Goal: Find specific page/section: Find specific page/section

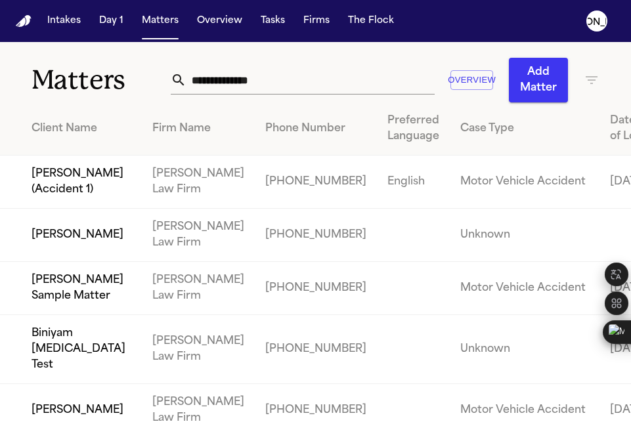
click at [277, 94] on div "Overview Add Matter" at bounding box center [385, 80] width 429 height 45
click at [275, 80] on input "text" at bounding box center [311, 80] width 248 height 29
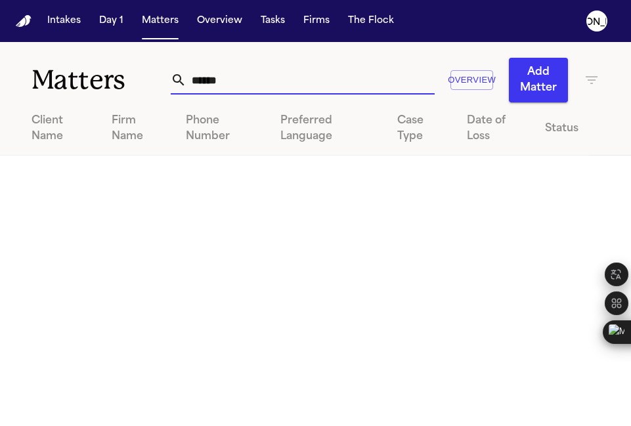
type input "******"
drag, startPoint x: 250, startPoint y: 83, endPoint x: 27, endPoint y: 56, distance: 225.0
click at [27, 57] on div "Matters ****** Overview Add Matter" at bounding box center [315, 72] width 631 height 60
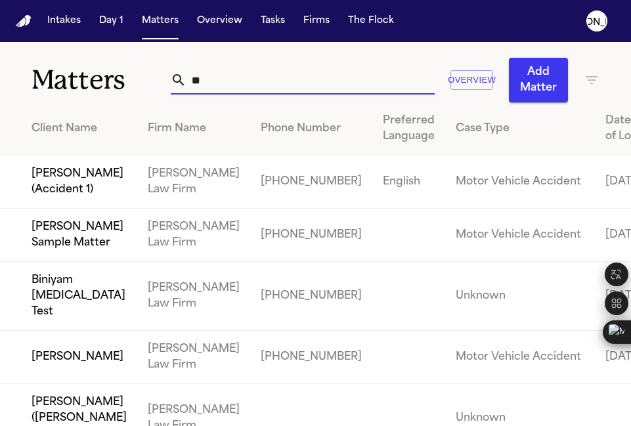
type input "*"
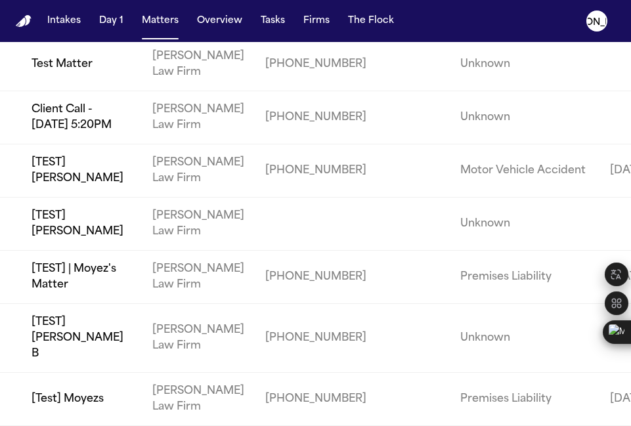
scroll to position [2175, 0]
click at [230, 20] on button "Overview" at bounding box center [220, 21] width 56 height 24
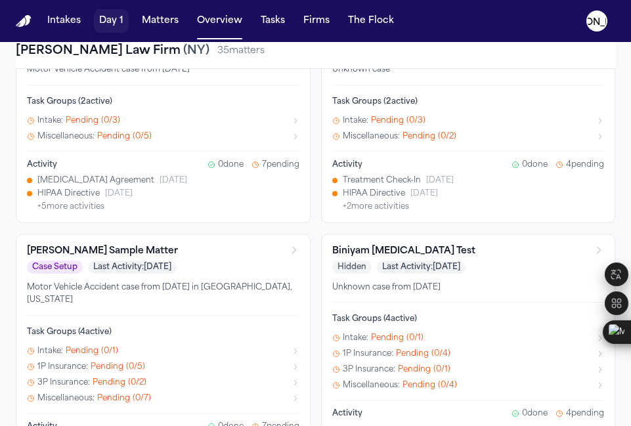
scroll to position [236, 0]
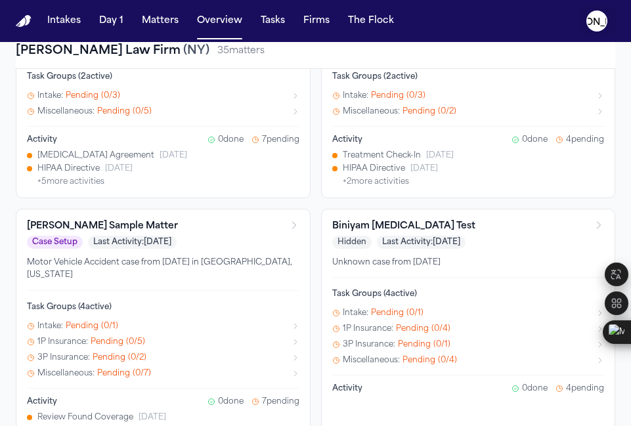
click at [600, 20] on text "[PERSON_NAME]" at bounding box center [598, 21] width 80 height 11
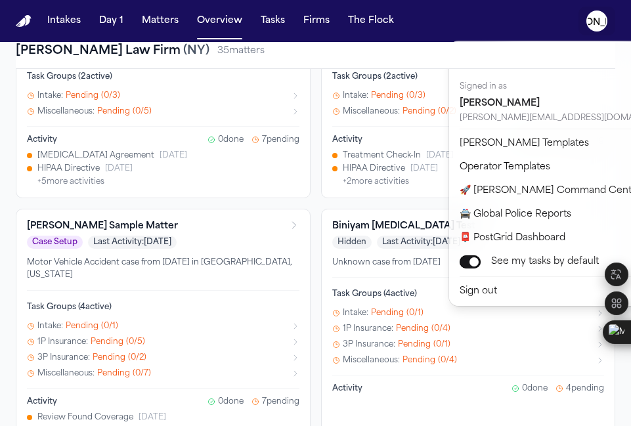
click at [363, 20] on nav "Intakes Day 1 Matters Overview Tasks Firms The [PERSON_NAME]" at bounding box center [315, 21] width 631 height 42
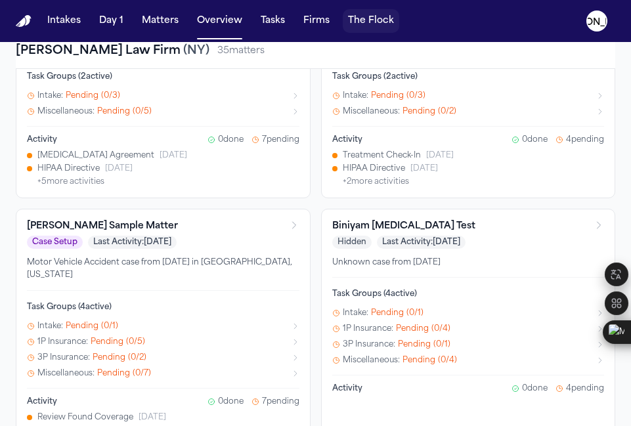
click at [363, 21] on button "The Flock" at bounding box center [371, 21] width 57 height 24
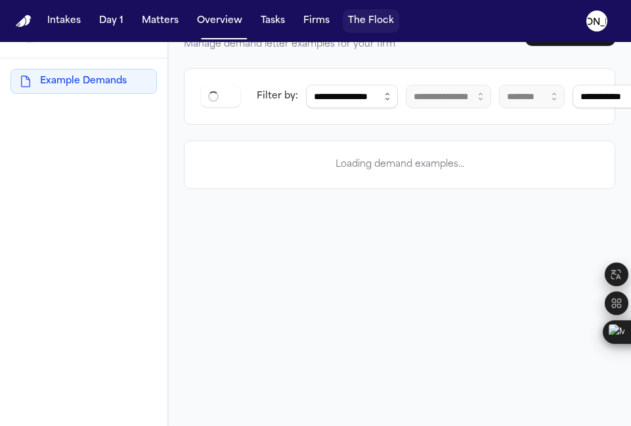
scroll to position [42, 0]
click at [46, 20] on button "Intakes" at bounding box center [64, 21] width 44 height 24
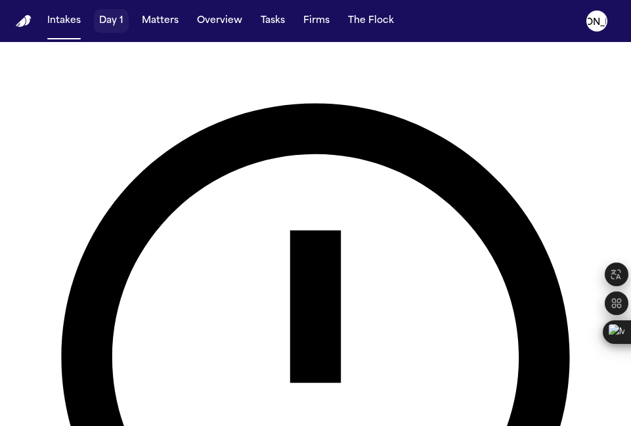
click at [110, 18] on button "Day 1" at bounding box center [111, 21] width 35 height 24
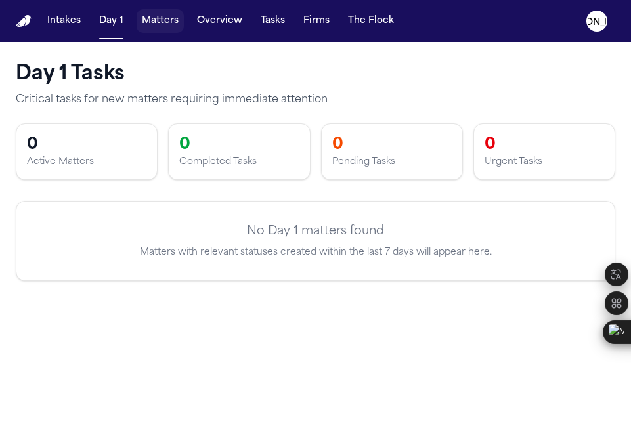
click at [151, 26] on button "Matters" at bounding box center [160, 21] width 47 height 24
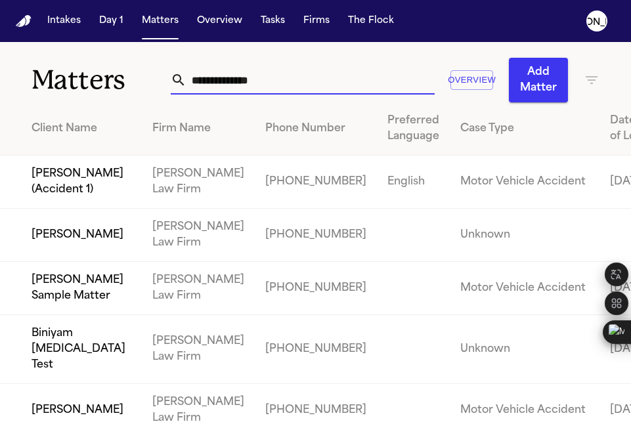
click at [237, 81] on input "text" at bounding box center [311, 80] width 248 height 29
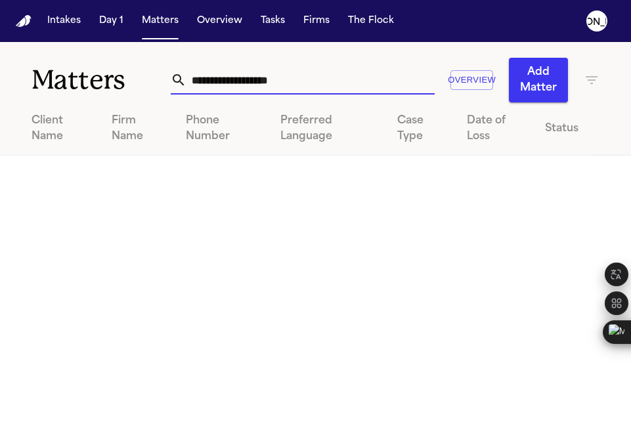
type input "**********"
drag, startPoint x: 321, startPoint y: 82, endPoint x: 35, endPoint y: 64, distance: 287.1
click at [35, 64] on div "**********" at bounding box center [315, 72] width 631 height 60
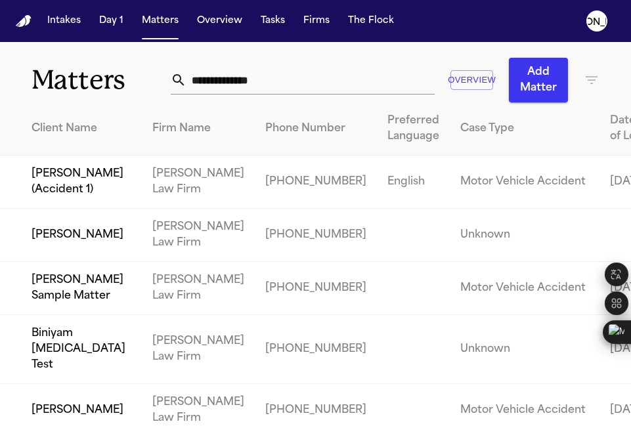
click at [473, 80] on button "Overview" at bounding box center [472, 80] width 43 height 20
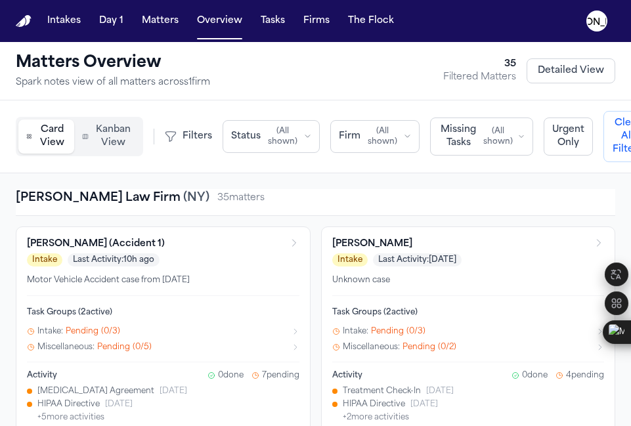
click at [186, 138] on span "Filters" at bounding box center [198, 136] width 30 height 13
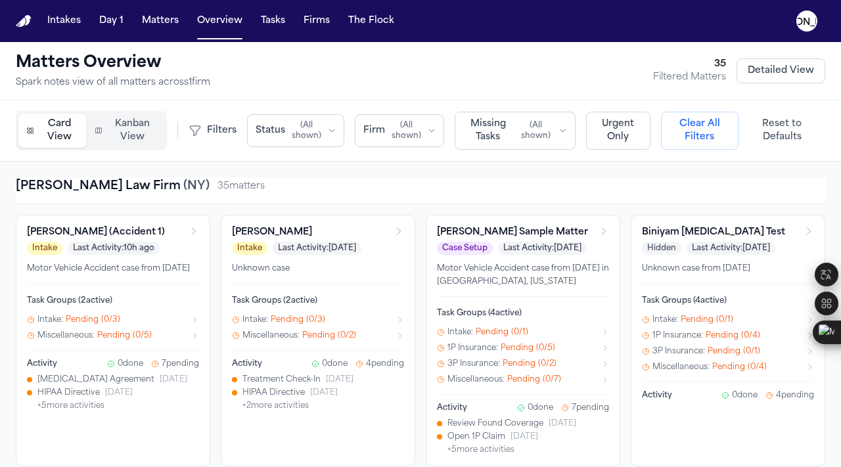
click at [631, 138] on button "Clear All Filters" at bounding box center [700, 131] width 78 height 38
click at [631, 131] on button "Clear All Filters" at bounding box center [700, 131] width 78 height 38
click at [631, 129] on button "Clear All Filters" at bounding box center [700, 131] width 78 height 38
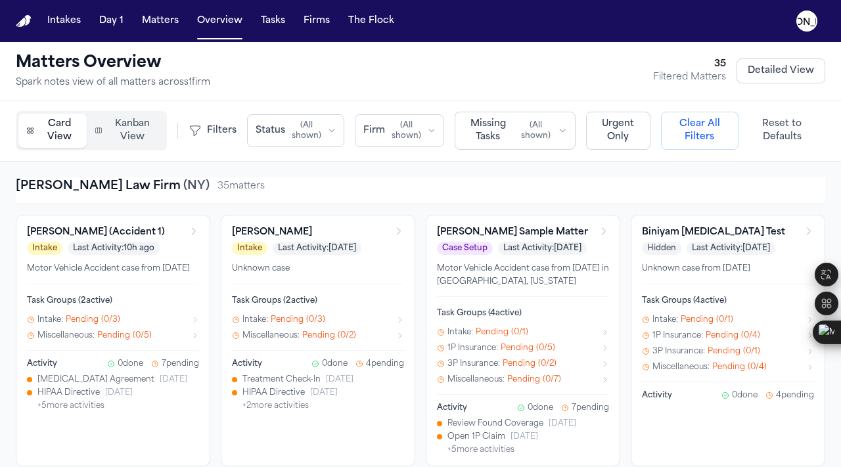
click at [631, 129] on button "Clear All Filters" at bounding box center [700, 131] width 78 height 38
click at [631, 135] on button "Reset to Defaults" at bounding box center [782, 130] width 87 height 37
click at [631, 130] on button "Reset to Defaults" at bounding box center [782, 130] width 87 height 37
click at [128, 128] on span "Kanban View" at bounding box center [132, 131] width 49 height 26
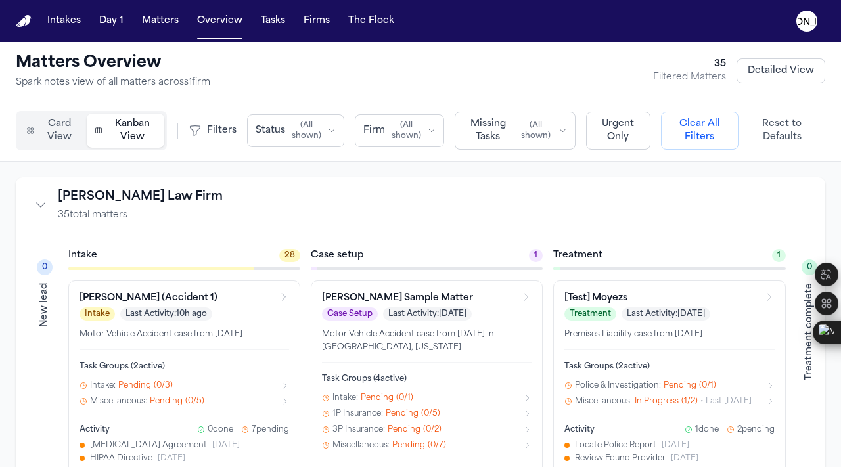
click at [51, 128] on span "Card View" at bounding box center [59, 131] width 39 height 26
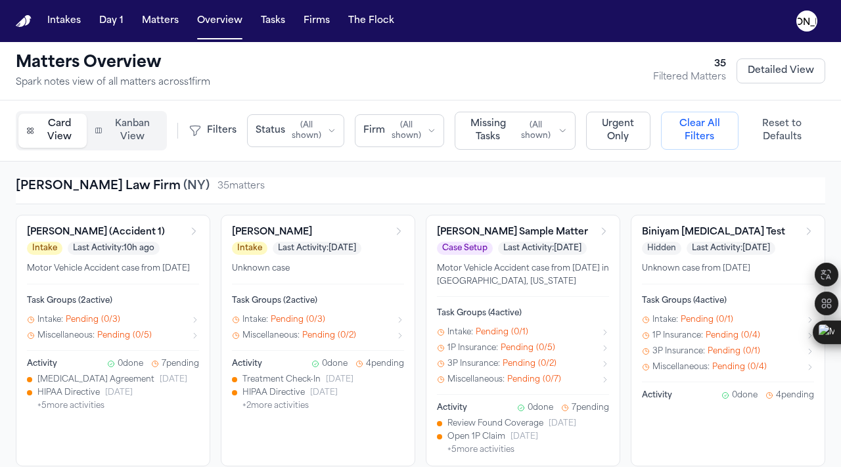
click at [631, 127] on button "Clear All Filters" at bounding box center [700, 131] width 78 height 38
click at [631, 139] on button "Reset to Defaults" at bounding box center [782, 130] width 87 height 37
click at [631, 69] on button "Detailed View" at bounding box center [781, 70] width 89 height 25
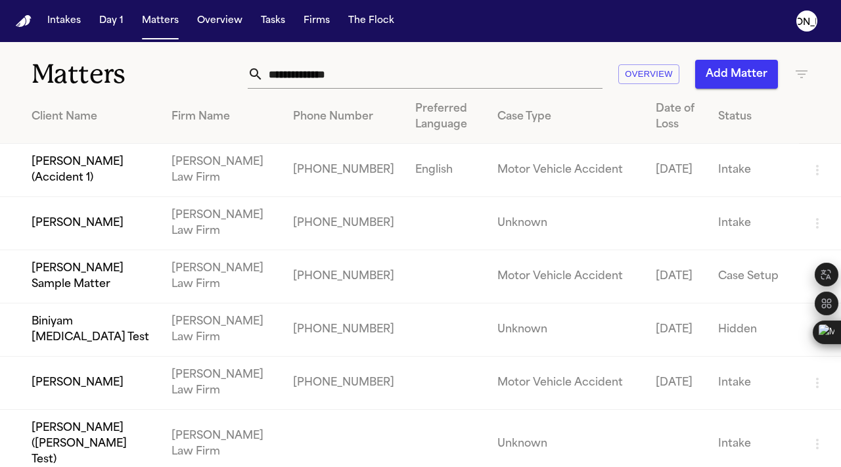
click at [631, 76] on icon "button" at bounding box center [802, 74] width 16 height 16
click at [394, 426] on div at bounding box center [420, 467] width 841 height 0
click at [214, 124] on div "Firm Name" at bounding box center [221, 117] width 101 height 16
click at [631, 74] on div "Matters Overview Add Matter" at bounding box center [420, 66] width 841 height 49
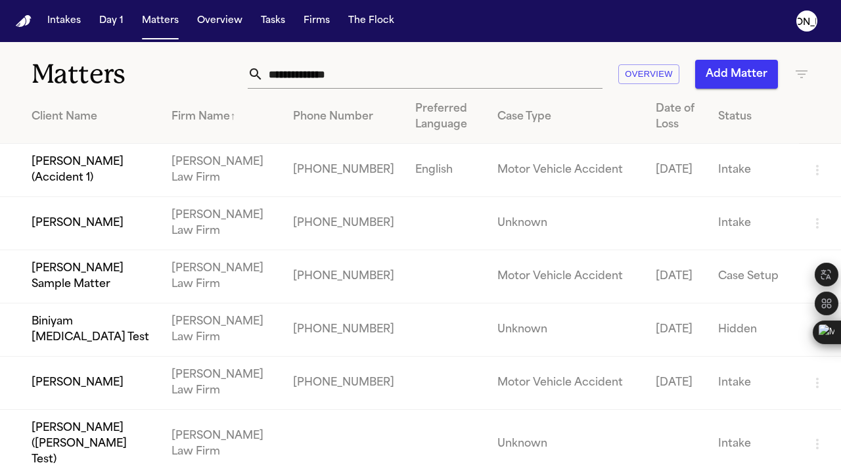
click at [631, 76] on icon "button" at bounding box center [802, 74] width 16 height 16
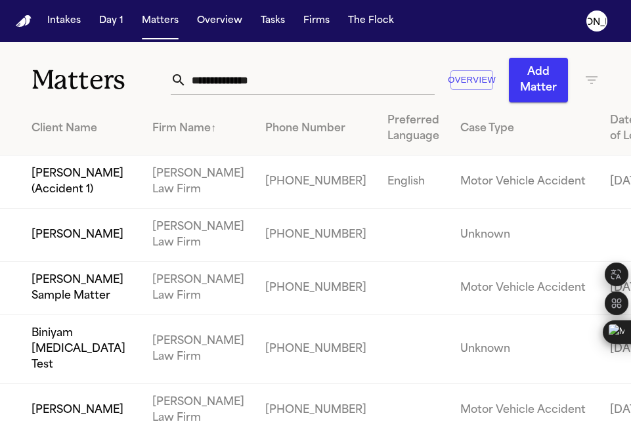
click at [584, 84] on icon "button" at bounding box center [592, 80] width 16 height 16
click at [72, 426] on div at bounding box center [315, 426] width 631 height 0
click at [474, 81] on button "Overview" at bounding box center [472, 80] width 43 height 20
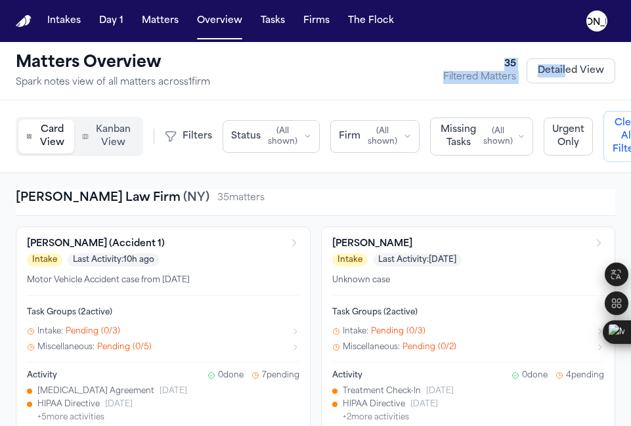
drag, startPoint x: 492, startPoint y: 62, endPoint x: 557, endPoint y: 72, distance: 65.1
click at [557, 72] on div "35 Filtered Matters Detailed View" at bounding box center [529, 71] width 172 height 26
click at [377, 69] on div "Matters Overview Spark notes view of all matters across 1 firm 35 Filtered Matt…" at bounding box center [316, 71] width 600 height 37
click at [609, 135] on button "Clear All Filters" at bounding box center [627, 136] width 47 height 51
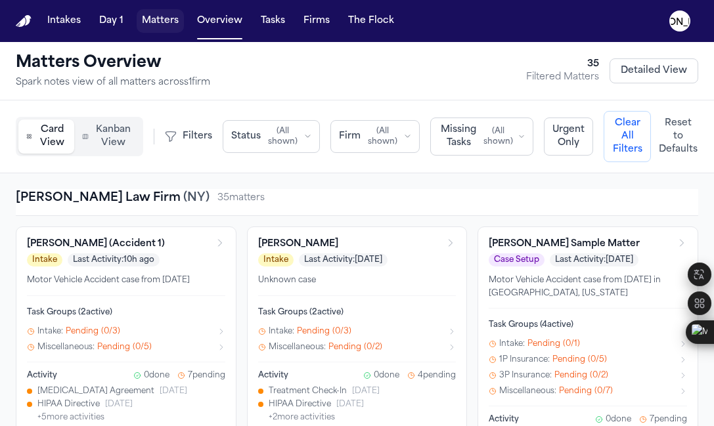
click at [166, 26] on button "Matters" at bounding box center [160, 21] width 47 height 24
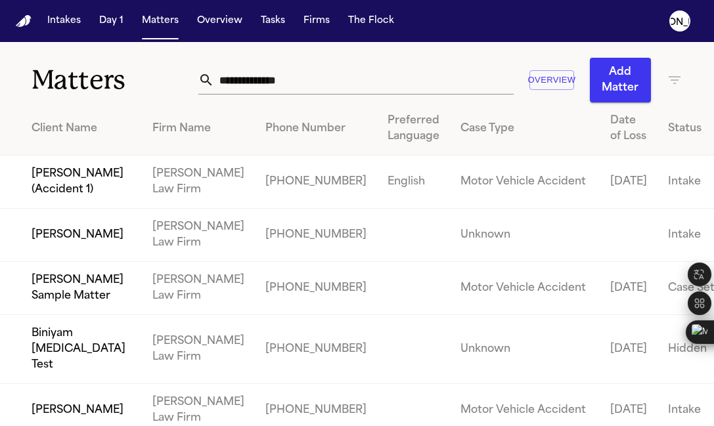
click at [541, 42] on div "Matters Overview Add Matter" at bounding box center [357, 72] width 714 height 60
click at [631, 77] on icon "button" at bounding box center [675, 80] width 12 height 8
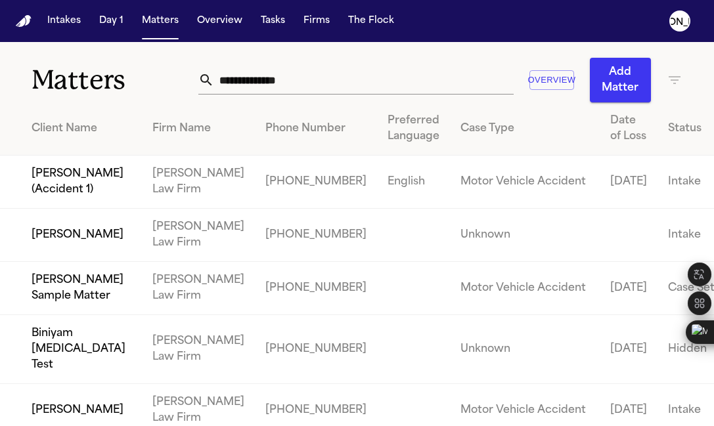
click at [132, 426] on div at bounding box center [357, 426] width 714 height 0
